Goal: Information Seeking & Learning: Learn about a topic

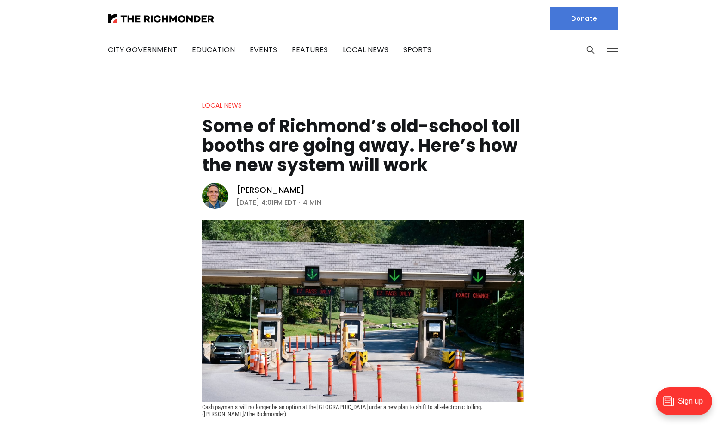
scroll to position [139, 0]
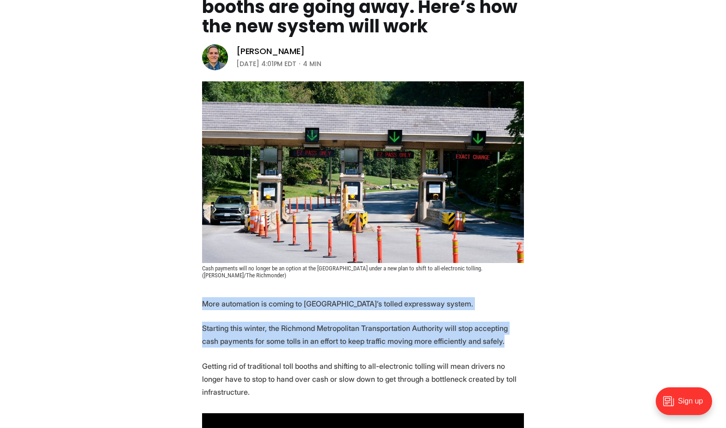
drag, startPoint x: 199, startPoint y: 301, endPoint x: 484, endPoint y: 339, distance: 287.6
drag, startPoint x: 484, startPoint y: 339, endPoint x: 439, endPoint y: 335, distance: 44.5
copy section "More automation is coming to [GEOGRAPHIC_DATA]’s tolled expressway system. Star…"
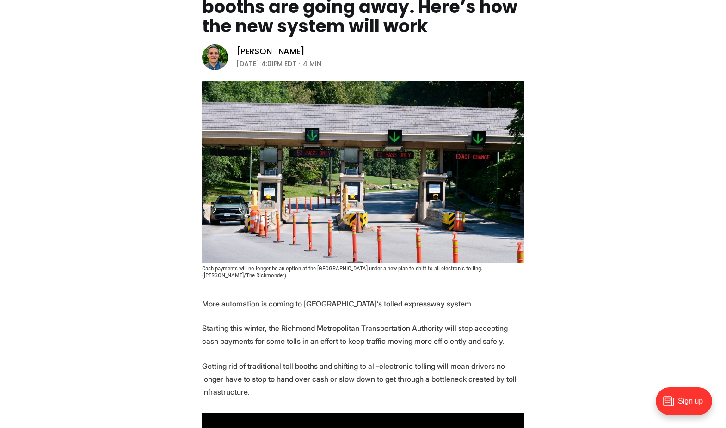
scroll to position [185, 0]
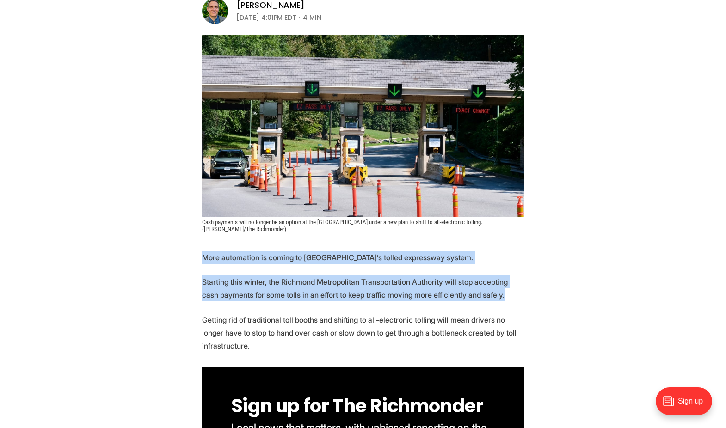
drag, startPoint x: 201, startPoint y: 255, endPoint x: 502, endPoint y: 296, distance: 304.6
drag, startPoint x: 502, startPoint y: 296, endPoint x: 423, endPoint y: 292, distance: 79.1
copy section "More automation is coming to [GEOGRAPHIC_DATA]’s tolled expressway system. Star…"
